Goal: Find specific page/section: Find specific page/section

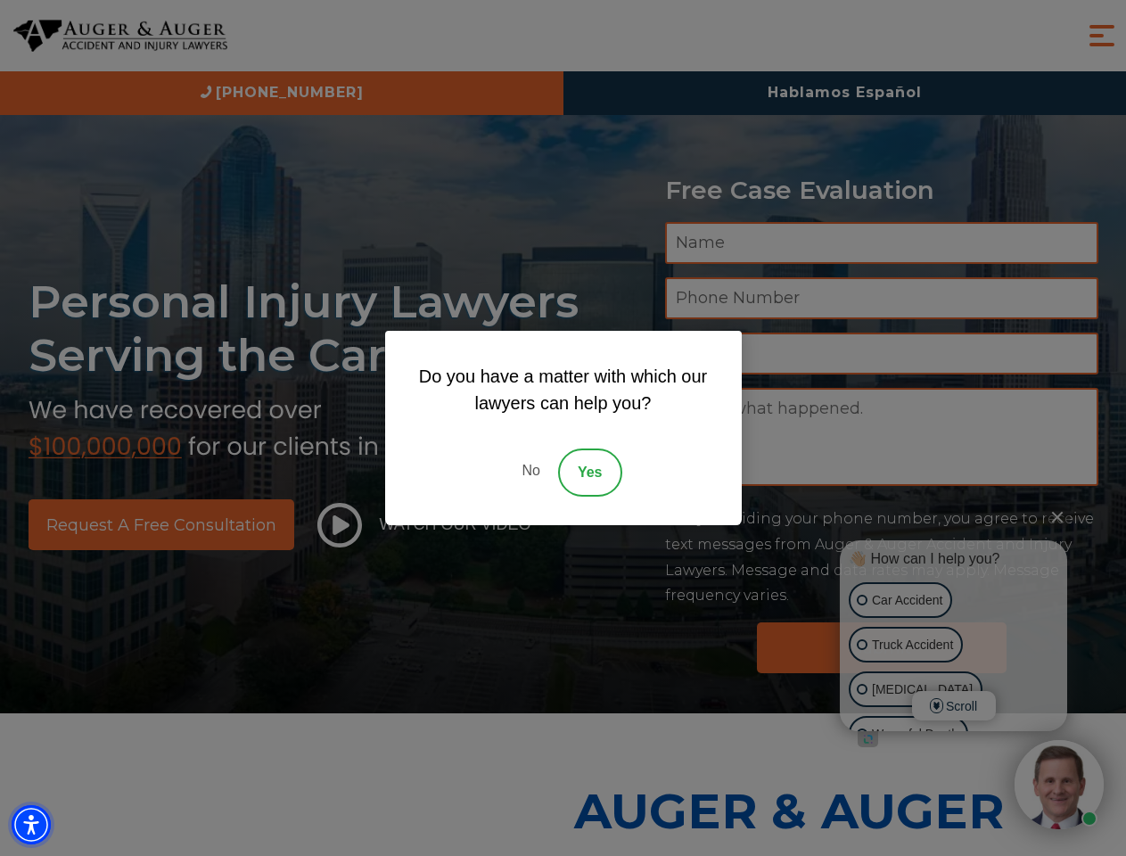
click at [31, 825] on img "Accessibility Menu" at bounding box center [31, 824] width 39 height 39
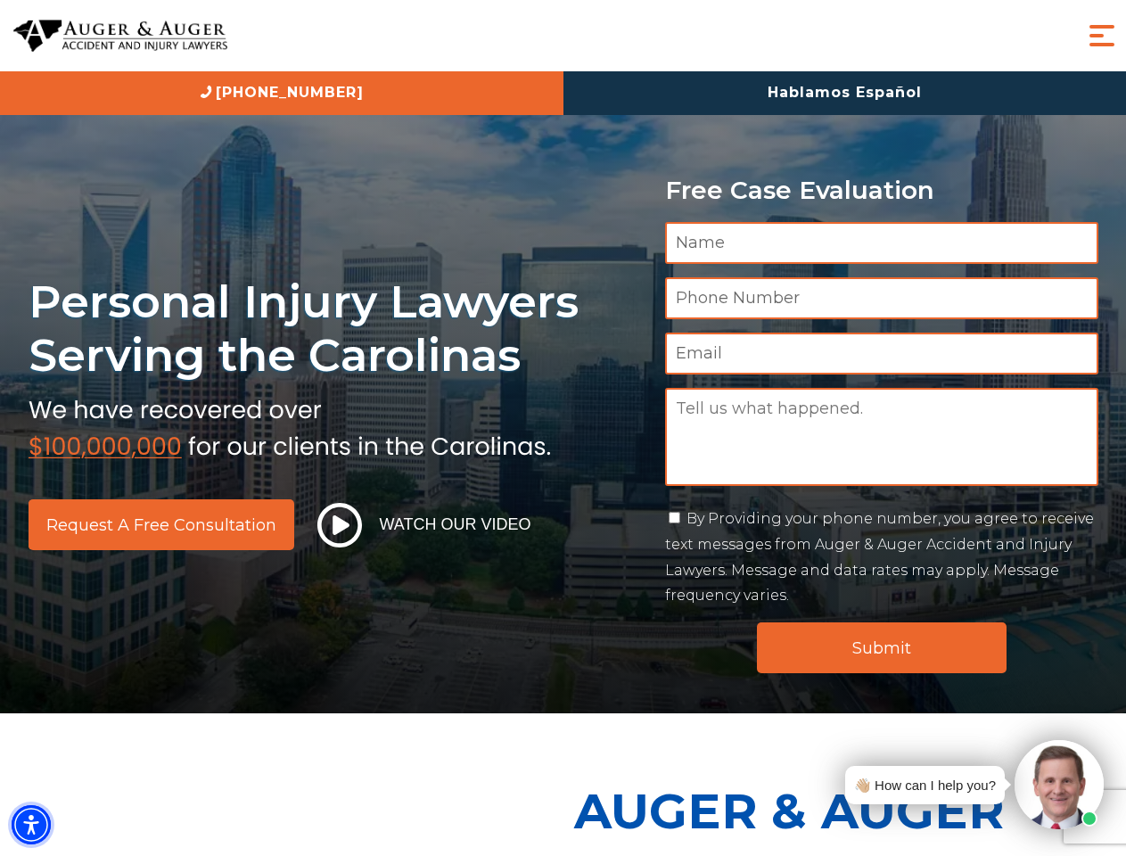
click at [31, 825] on img "Accessibility Menu" at bounding box center [31, 824] width 39 height 39
